Goal: Browse casually

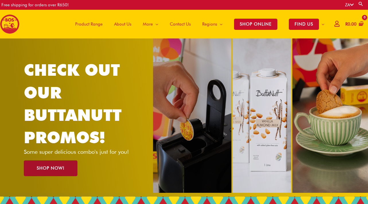
click at [47, 166] on span "SHOP NOW!" at bounding box center [51, 168] width 28 height 4
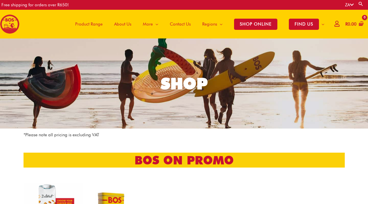
click at [93, 22] on span "Product Range" at bounding box center [88, 23] width 27 height 17
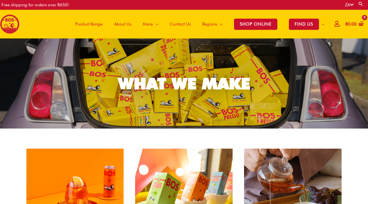
click at [156, 103] on link "WHAT WE MAKE" at bounding box center [184, 83] width 368 height 90
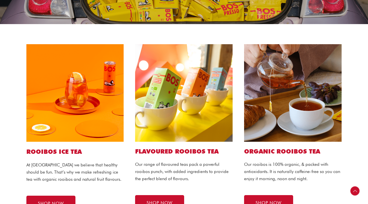
scroll to position [106, 0]
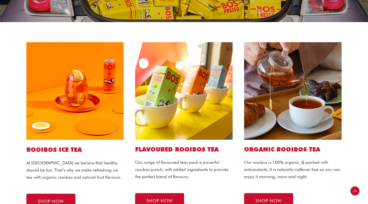
click at [93, 117] on img at bounding box center [74, 90] width 97 height 97
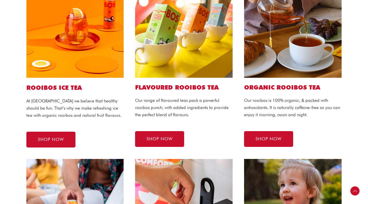
scroll to position [180, 0]
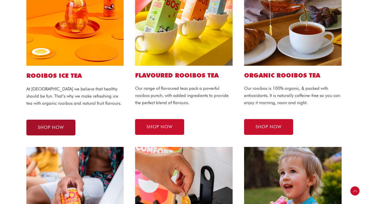
click at [48, 128] on span "SHOP NOW" at bounding box center [51, 127] width 26 height 4
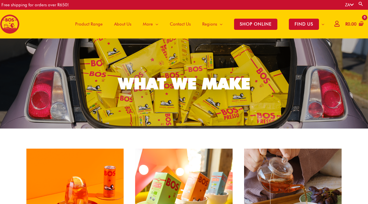
click at [124, 22] on span "About Us" at bounding box center [122, 23] width 17 height 17
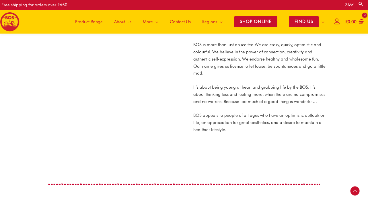
scroll to position [386, 0]
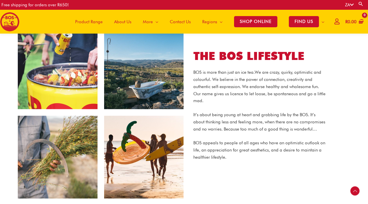
click at [131, 169] on img at bounding box center [100, 112] width 166 height 173
click at [158, 143] on img at bounding box center [100, 112] width 166 height 173
drag, startPoint x: 138, startPoint y: 147, endPoint x: 175, endPoint y: 1, distance: 150.6
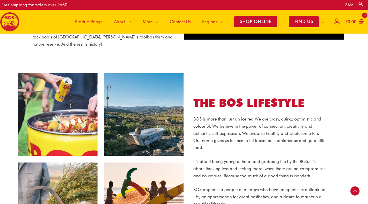
scroll to position [339, 0]
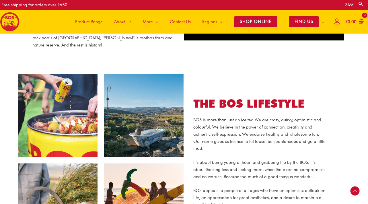
click at [95, 84] on img at bounding box center [100, 160] width 166 height 173
